Goal: Find specific page/section: Find specific page/section

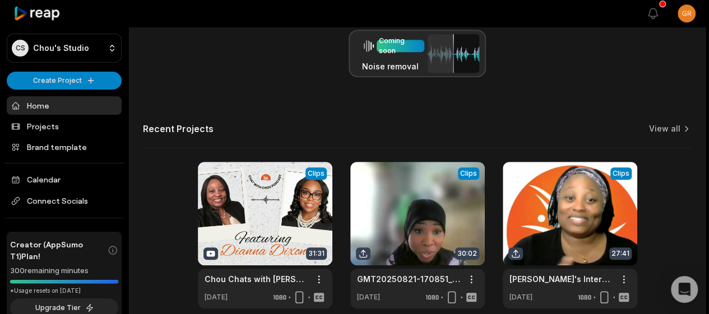
scroll to position [303, 0]
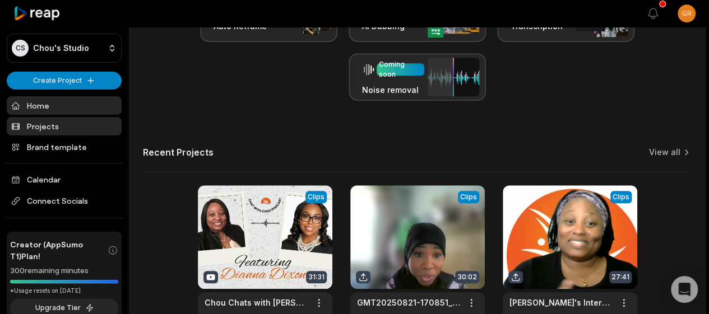
click at [63, 123] on link "Projects" at bounding box center [64, 126] width 115 height 18
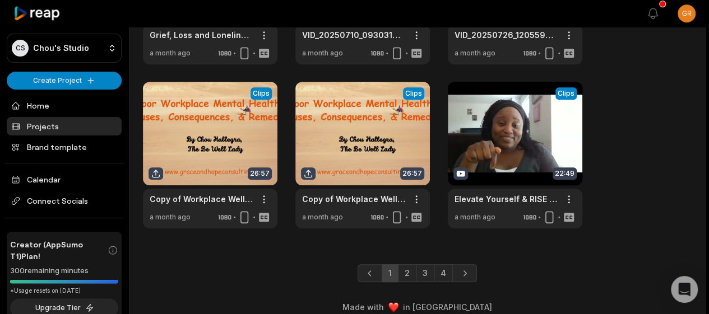
scroll to position [502, 0]
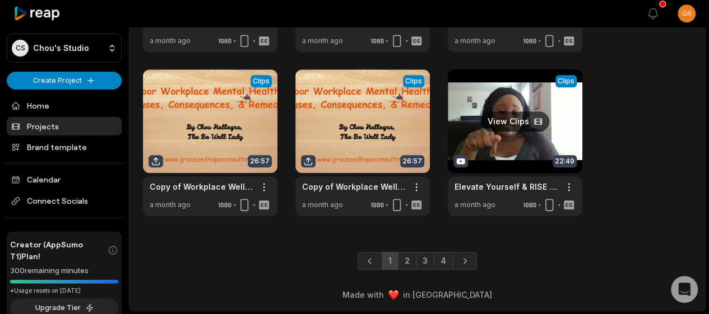
click at [478, 126] on link at bounding box center [515, 143] width 135 height 147
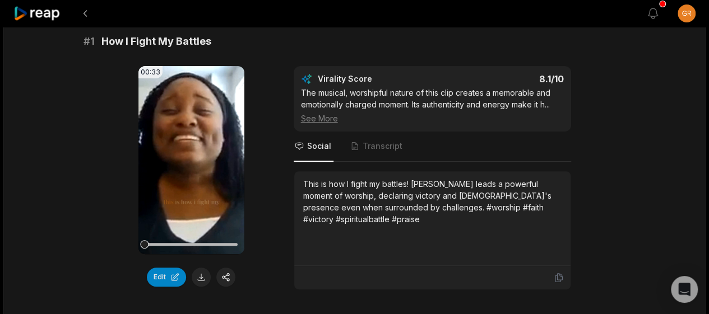
scroll to position [108, 0]
